Goal: Task Accomplishment & Management: Manage account settings

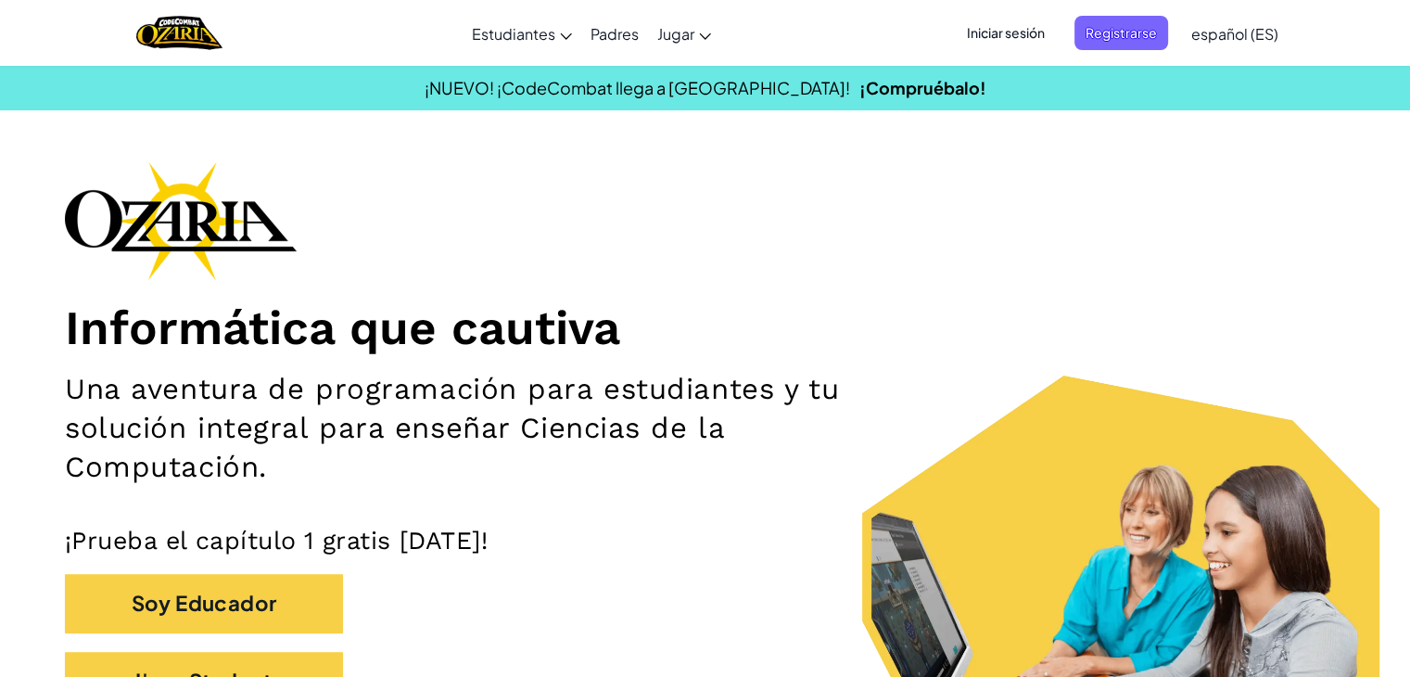
click at [1020, 35] on span "Iniciar sesión" at bounding box center [1006, 33] width 100 height 34
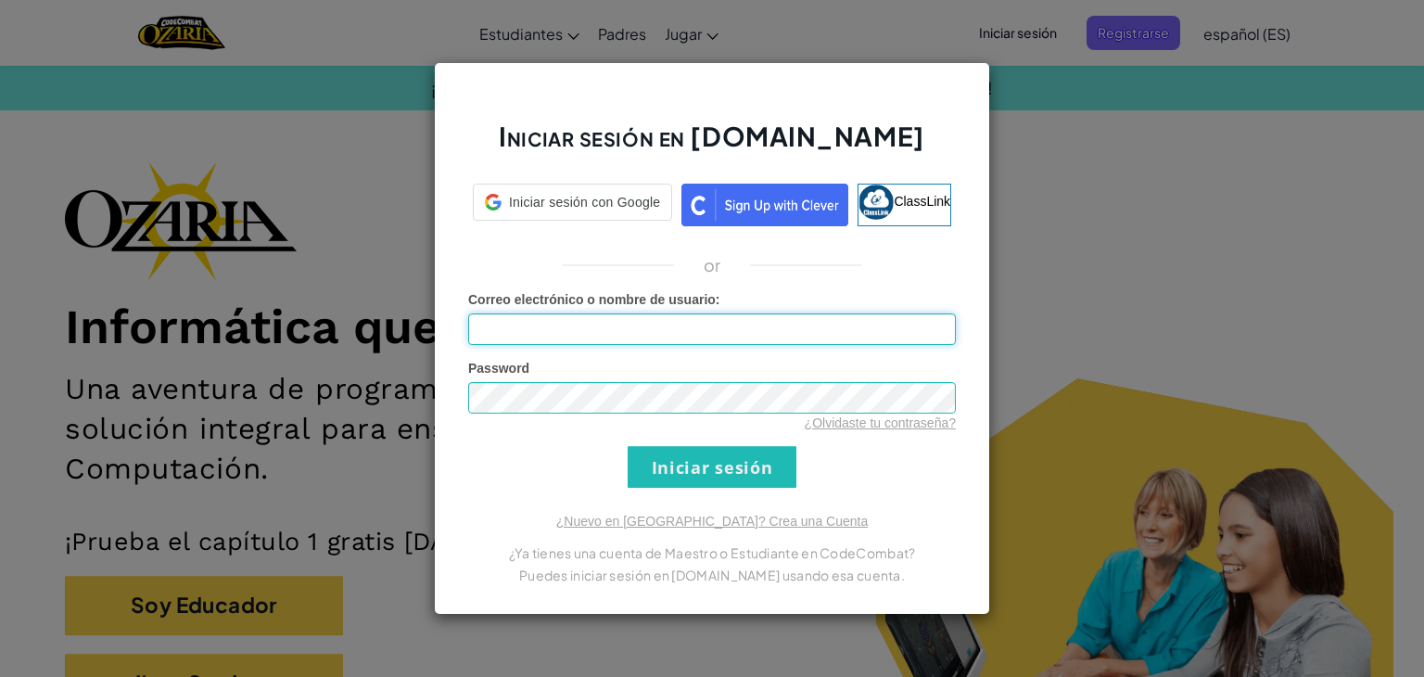
type input "[PERSON_NAME]"
click at [1074, 149] on div "Iniciar sesión en [DOMAIN_NAME] ClassLink or Error desconocido. Correo electrón…" at bounding box center [712, 338] width 1424 height 677
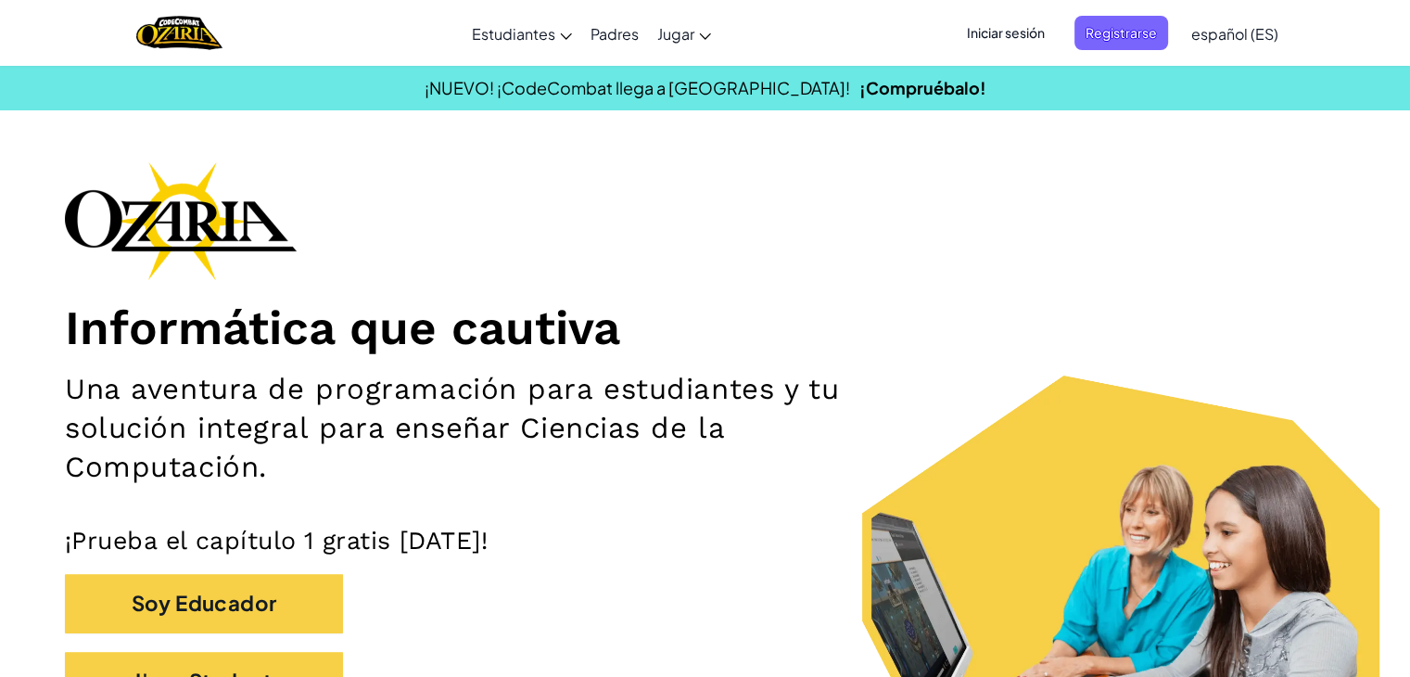
click at [1006, 27] on span "Iniciar sesión" at bounding box center [1006, 33] width 100 height 34
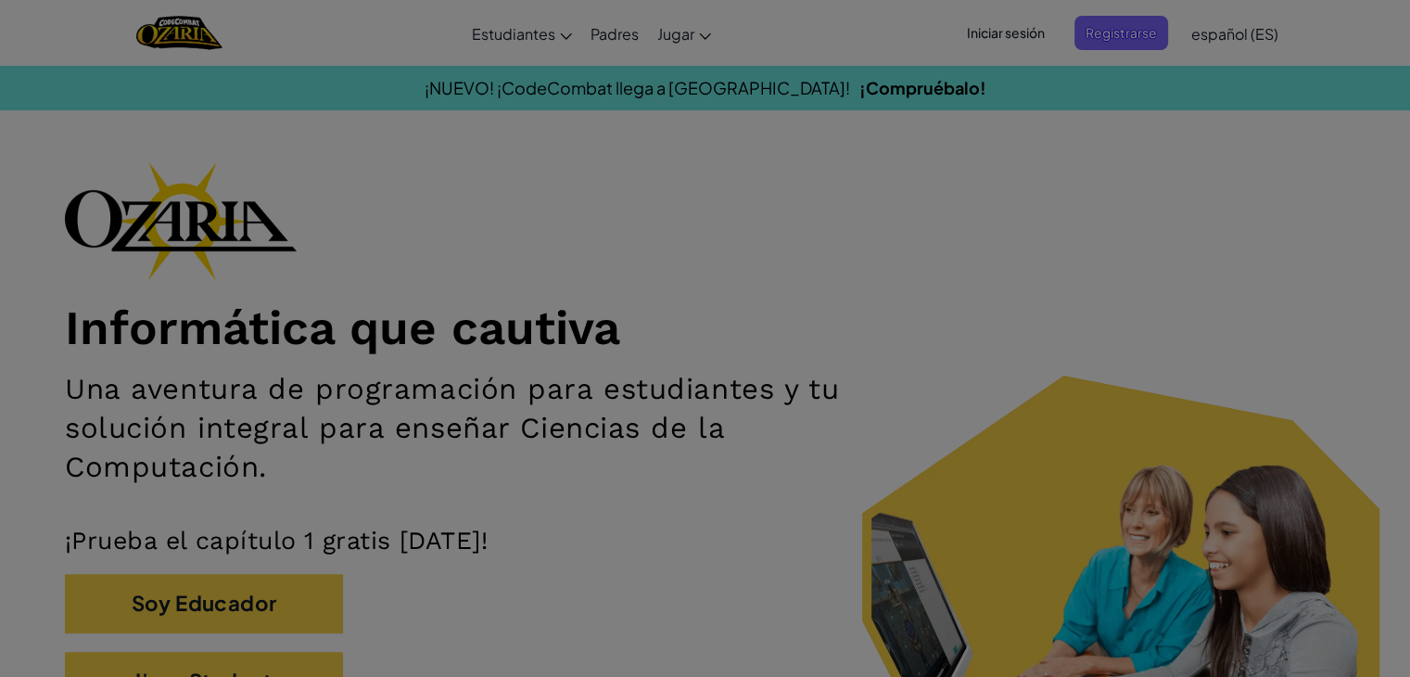
type input "[PERSON_NAME]"
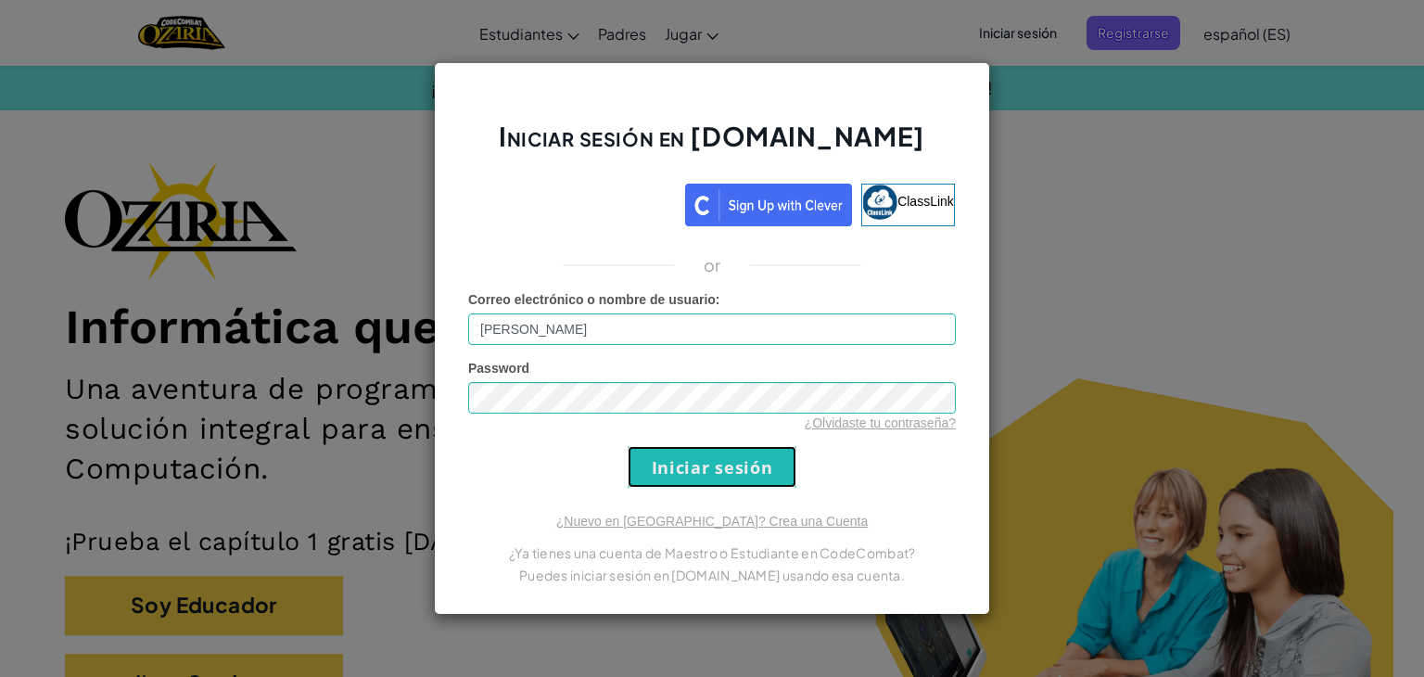
click at [743, 469] on input "Iniciar sesión" at bounding box center [712, 467] width 169 height 42
